Goal: Information Seeking & Learning: Learn about a topic

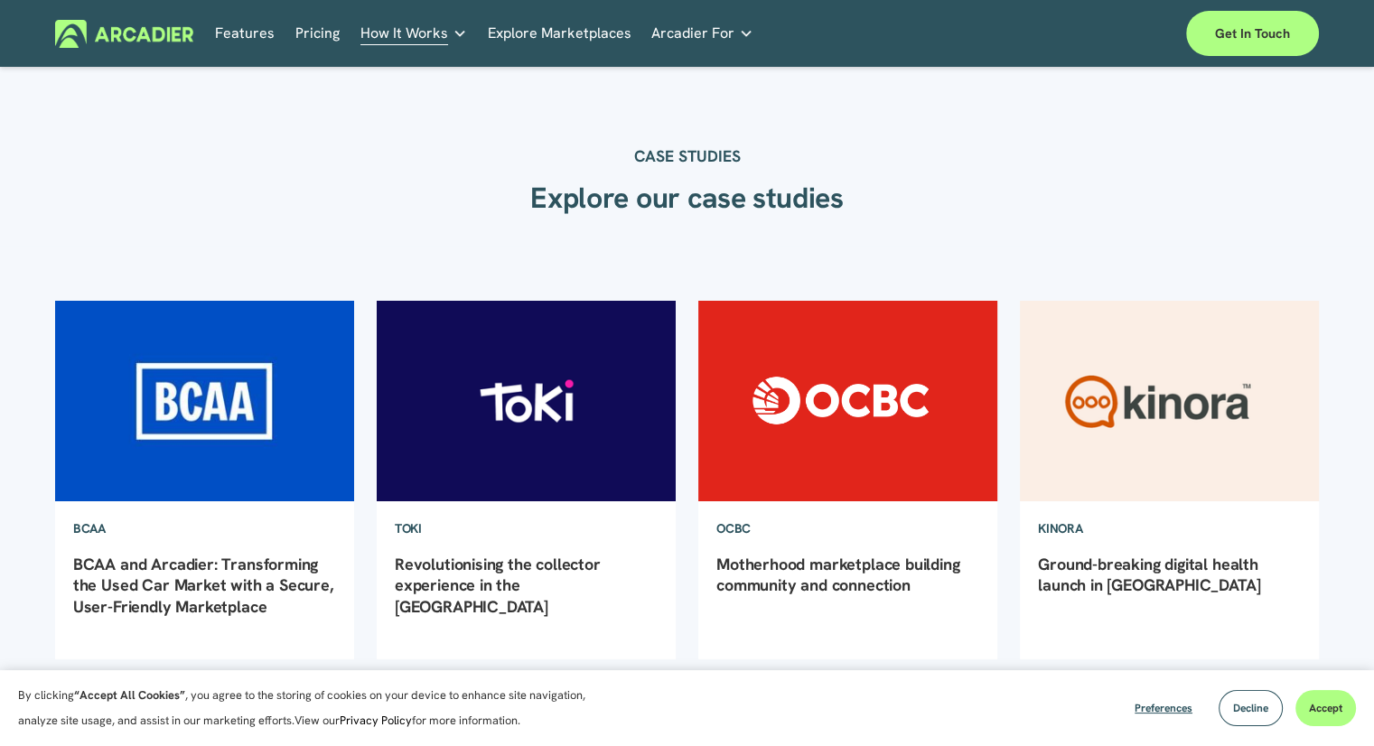
click at [600, 33] on link "Explore Marketplaces" at bounding box center [560, 34] width 144 height 28
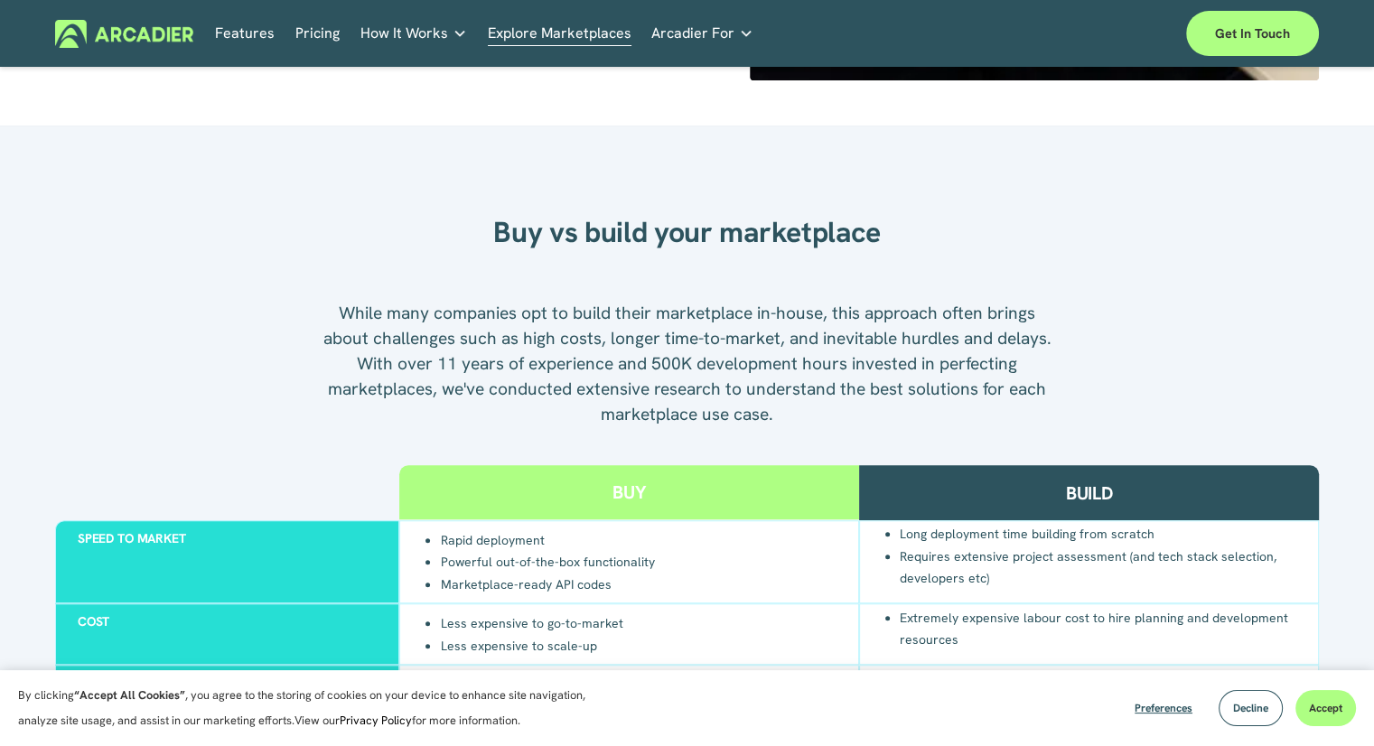
scroll to position [1625, 0]
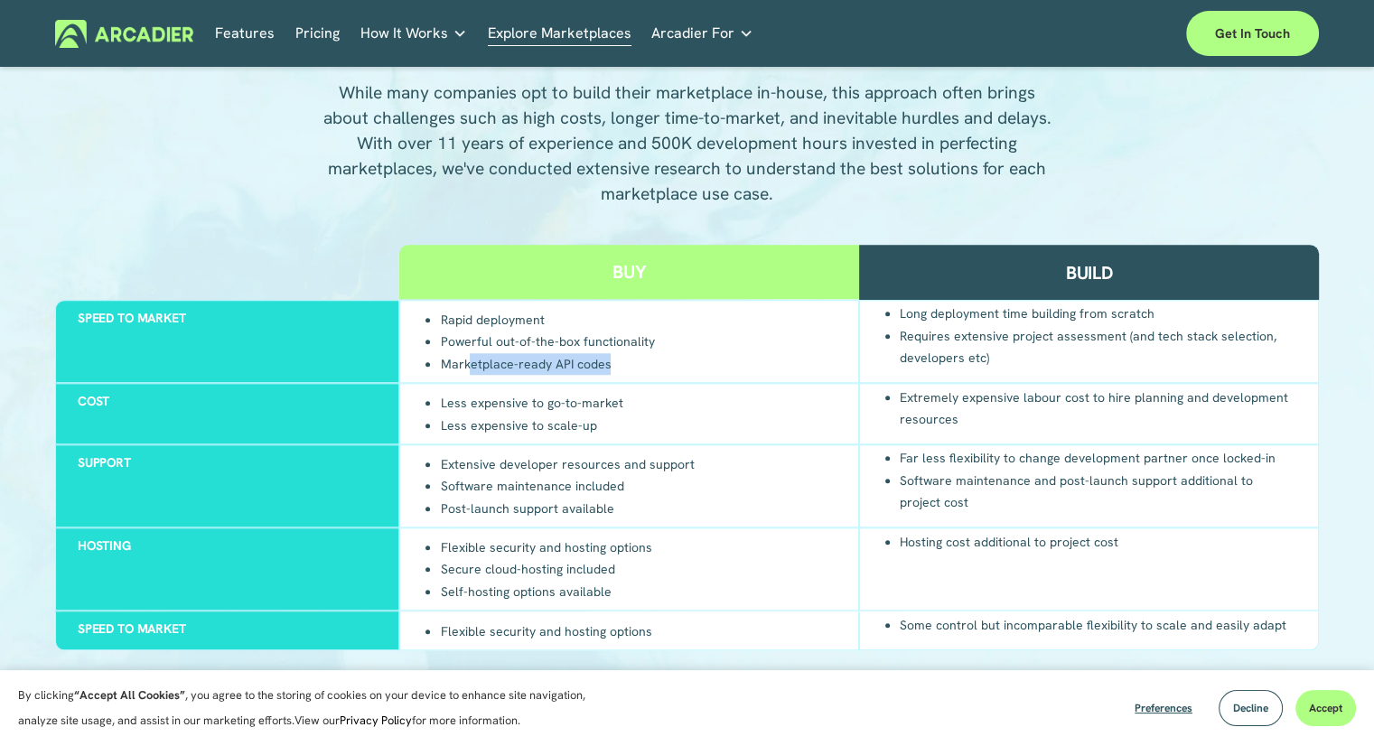
drag, startPoint x: 470, startPoint y: 365, endPoint x: 619, endPoint y: 368, distance: 148.1
click at [619, 368] on li "Marketplace-ready API codes" at bounding box center [547, 363] width 214 height 23
click at [287, 250] on div at bounding box center [227, 272] width 345 height 54
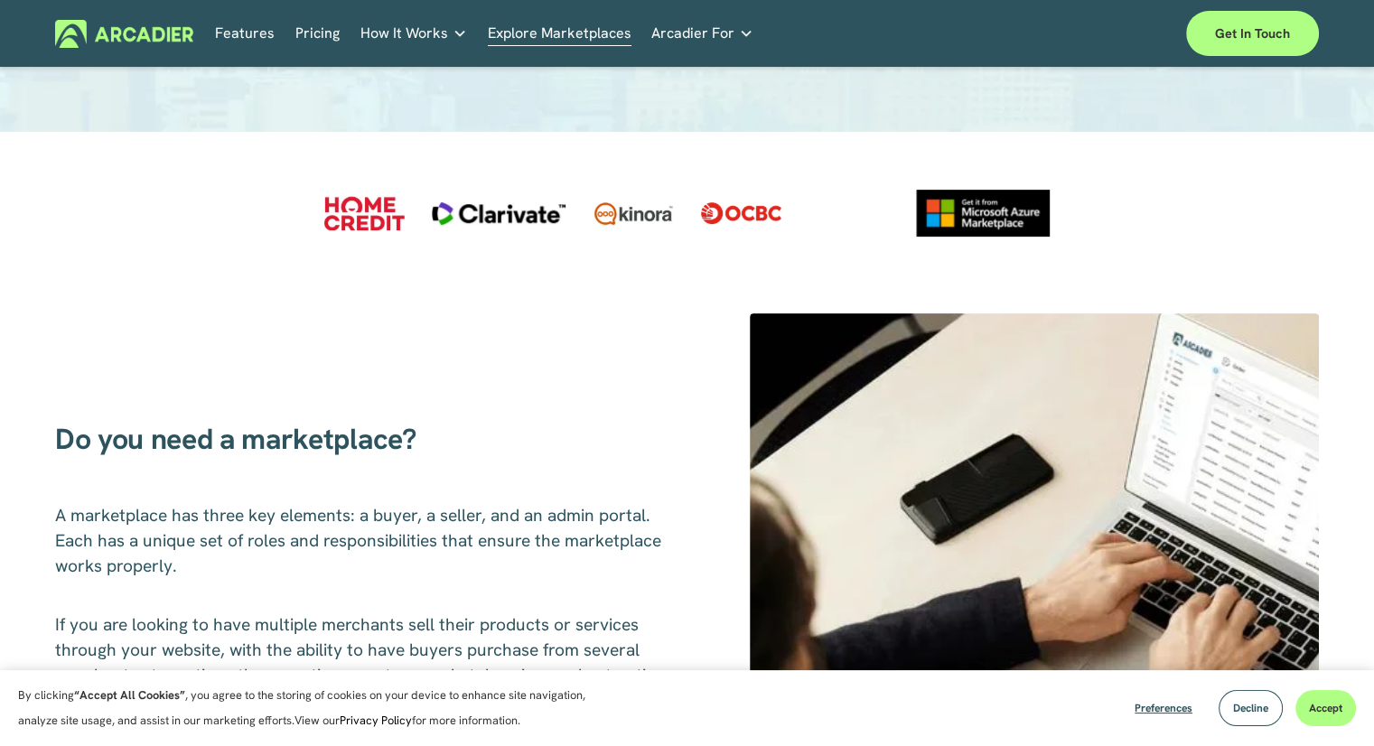
scroll to position [361, 0]
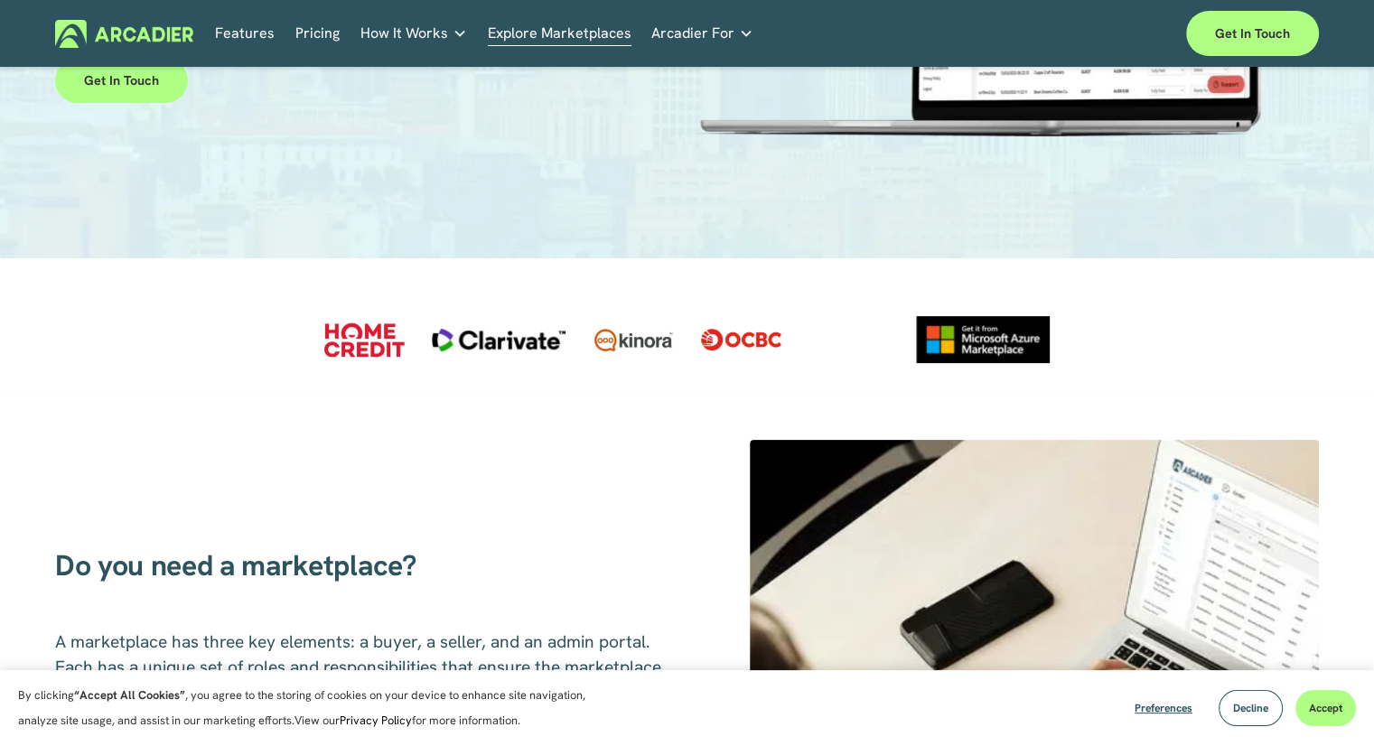
click at [309, 26] on link "Pricing" at bounding box center [317, 34] width 44 height 28
